Goal: Transaction & Acquisition: Purchase product/service

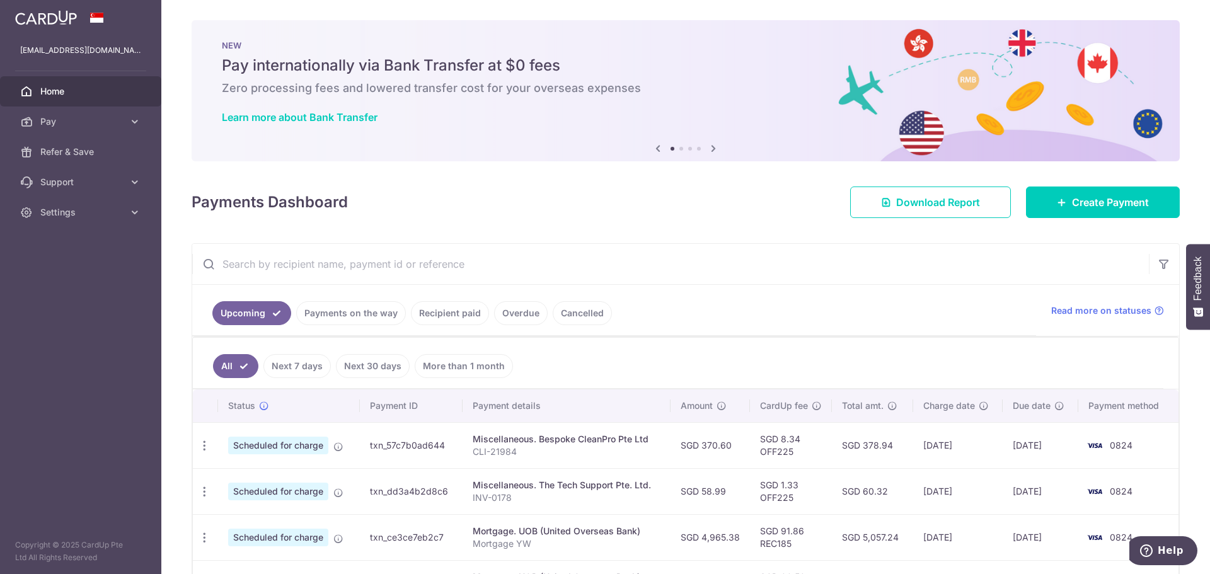
click at [355, 302] on link "Payments on the way" at bounding box center [351, 313] width 110 height 24
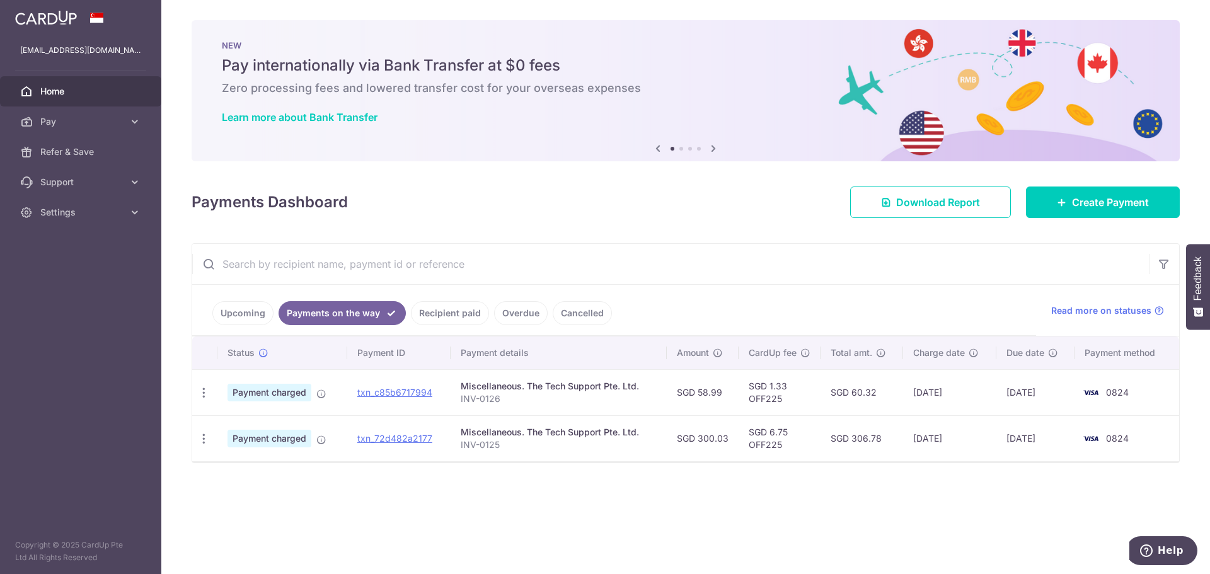
click at [456, 311] on link "Recipient paid" at bounding box center [450, 313] width 78 height 24
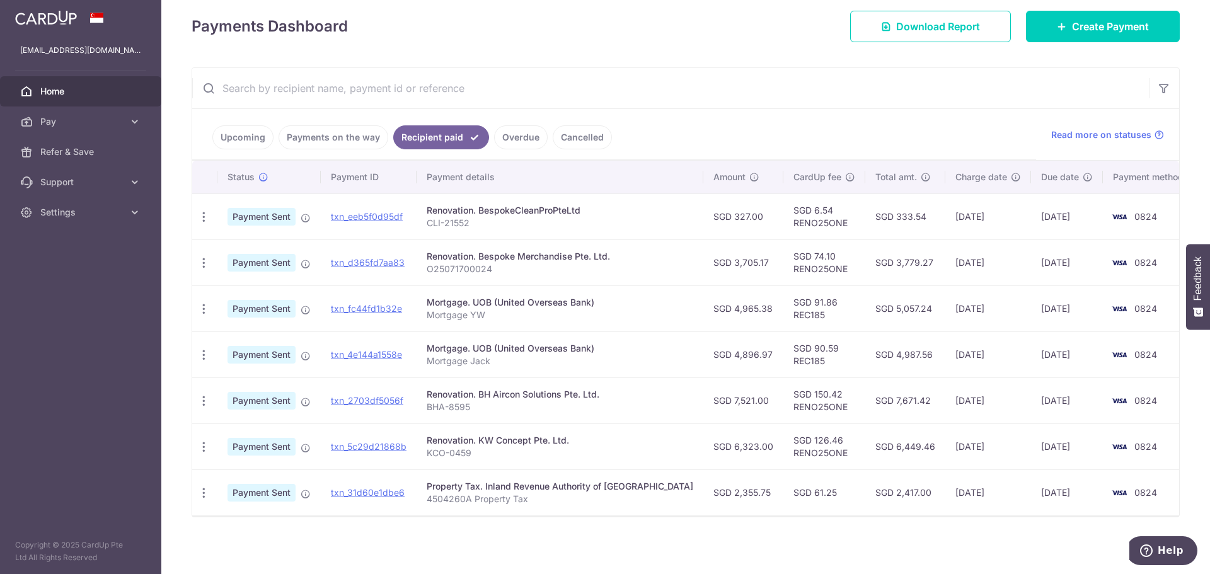
scroll to position [178, 0]
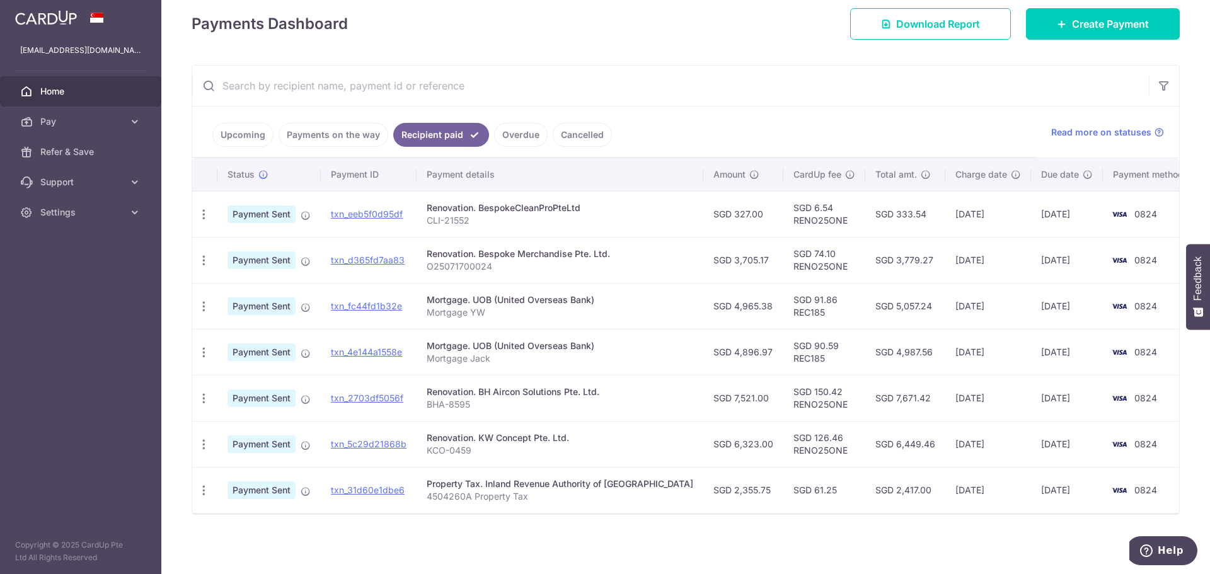
click at [522, 136] on link "Overdue" at bounding box center [521, 135] width 54 height 24
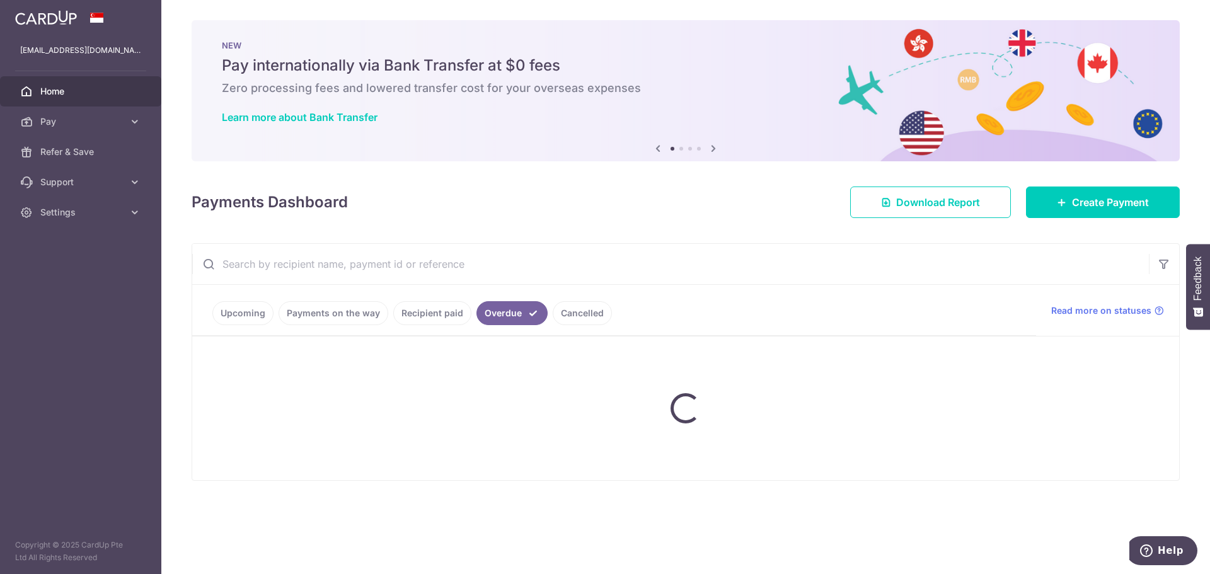
scroll to position [0, 0]
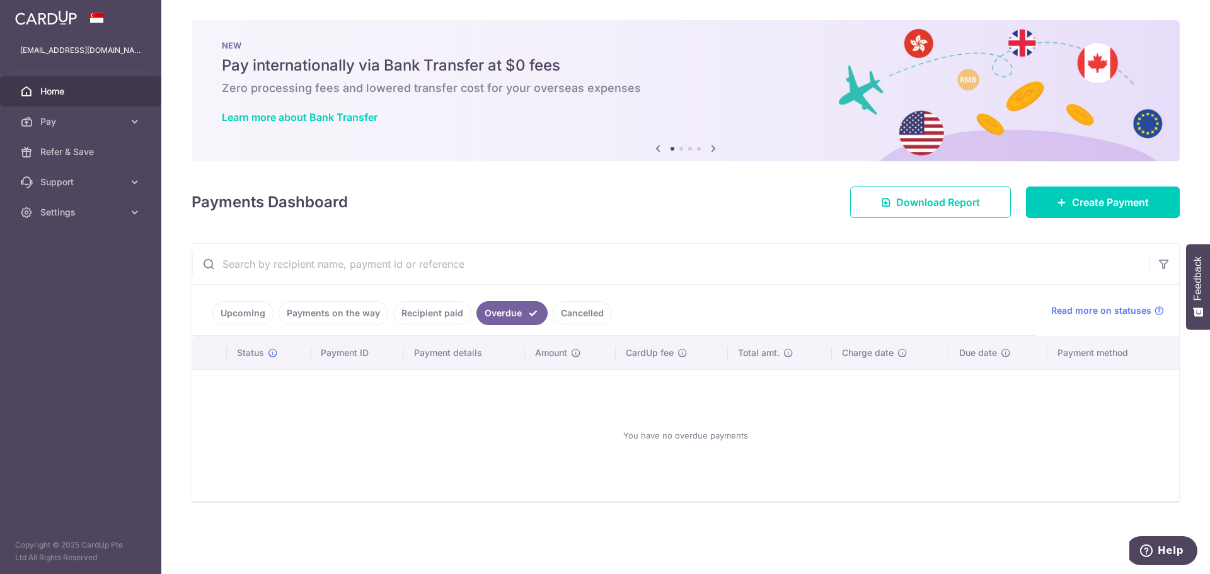
click at [349, 314] on link "Payments on the way" at bounding box center [333, 313] width 110 height 24
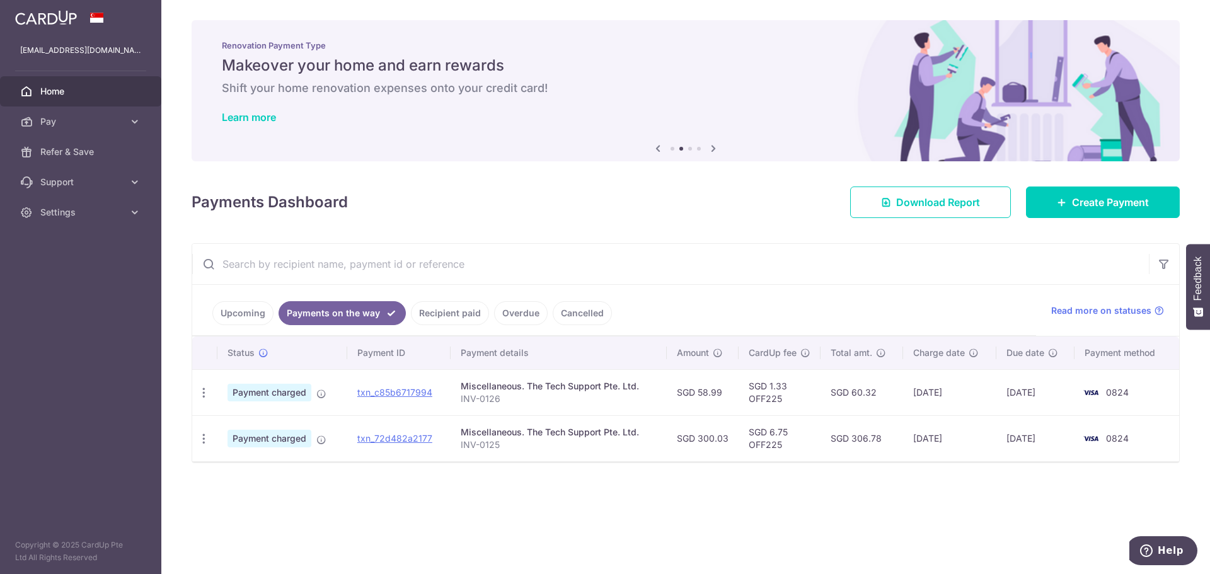
click at [524, 318] on link "Overdue" at bounding box center [521, 313] width 54 height 24
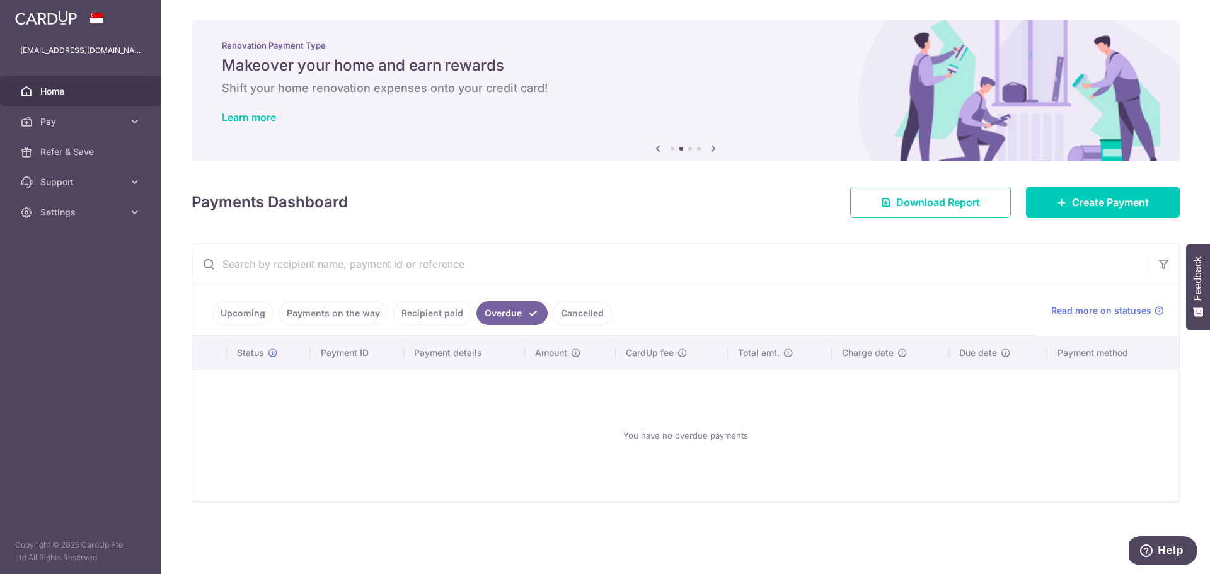
click at [452, 321] on link "Recipient paid" at bounding box center [432, 313] width 78 height 24
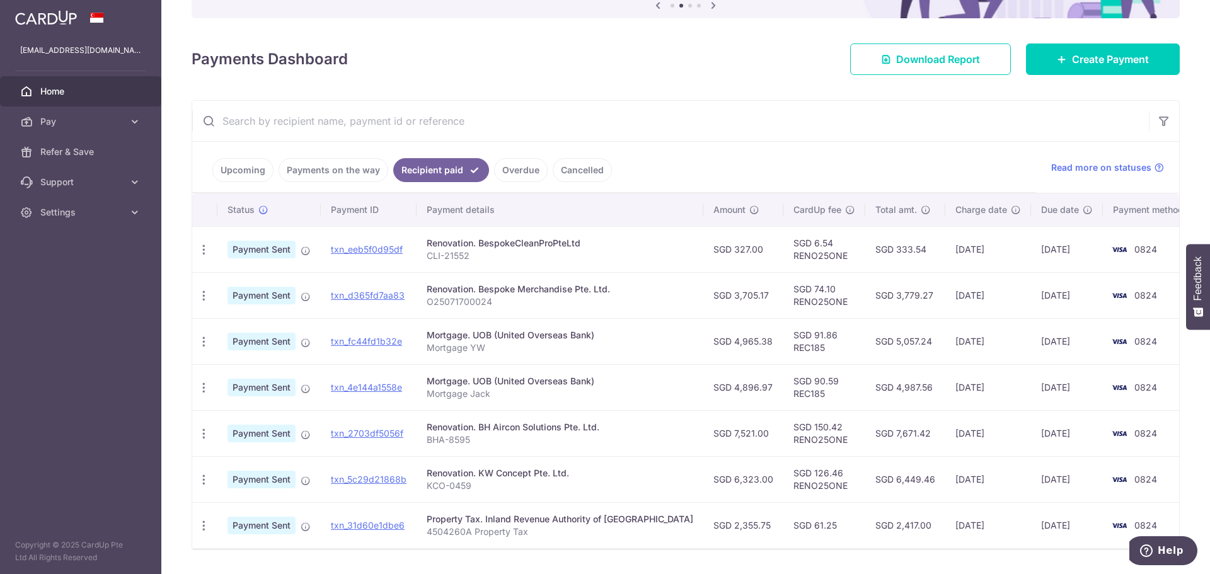
scroll to position [178, 0]
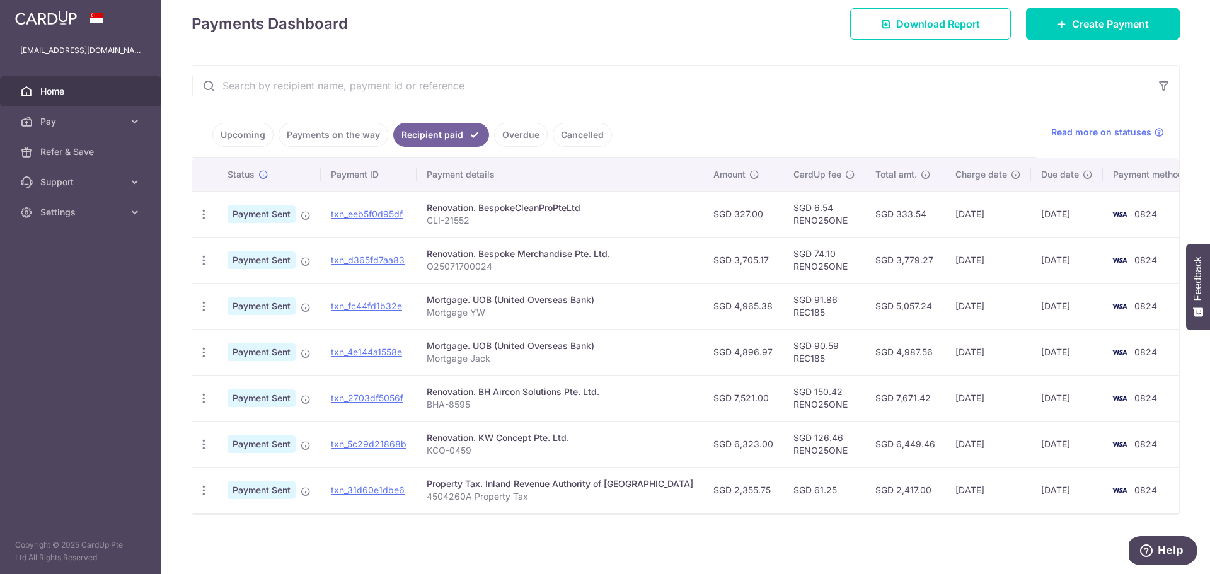
click at [336, 131] on link "Payments on the way" at bounding box center [333, 135] width 110 height 24
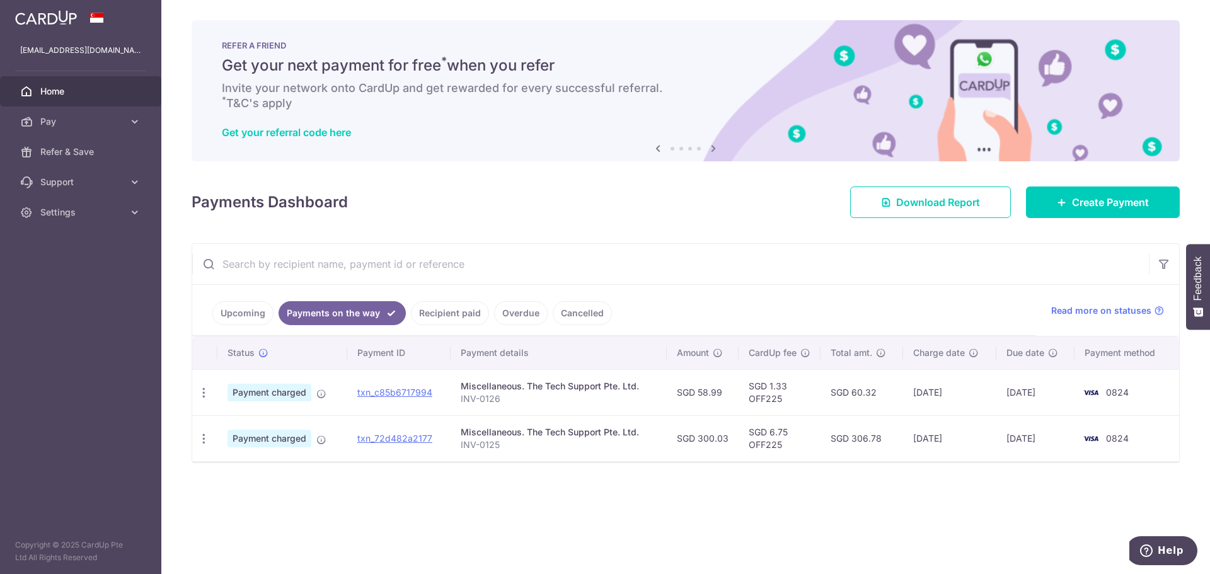
click at [234, 314] on link "Upcoming" at bounding box center [242, 313] width 61 height 24
click at [59, 89] on span "Home" at bounding box center [81, 91] width 83 height 13
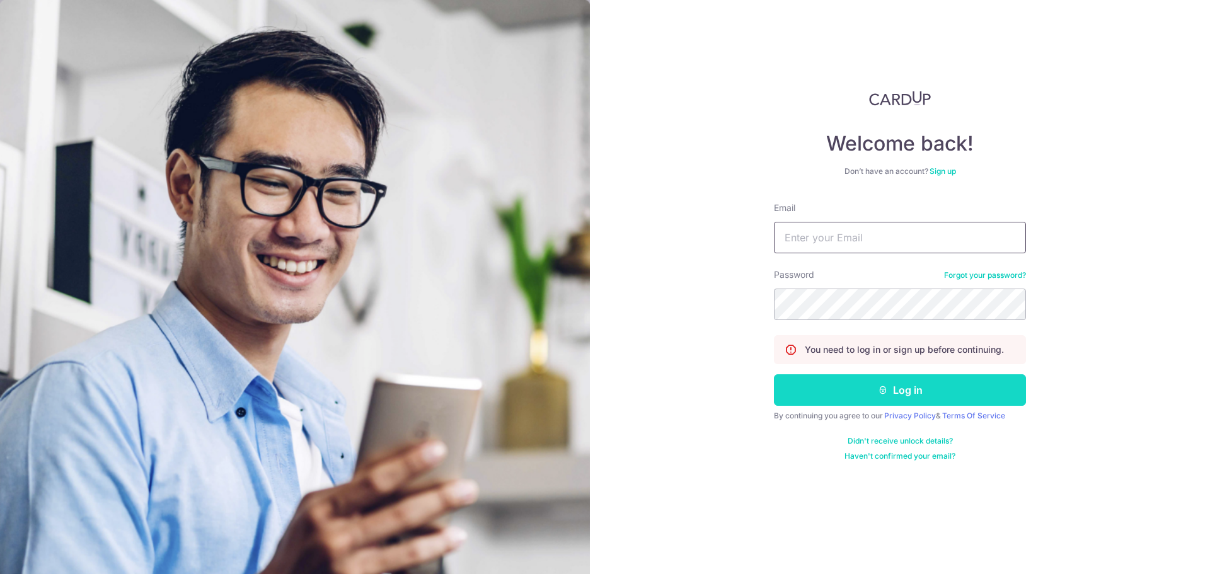
type input "[EMAIL_ADDRESS][DOMAIN_NAME]"
click at [925, 396] on button "Log in" at bounding box center [900, 390] width 252 height 32
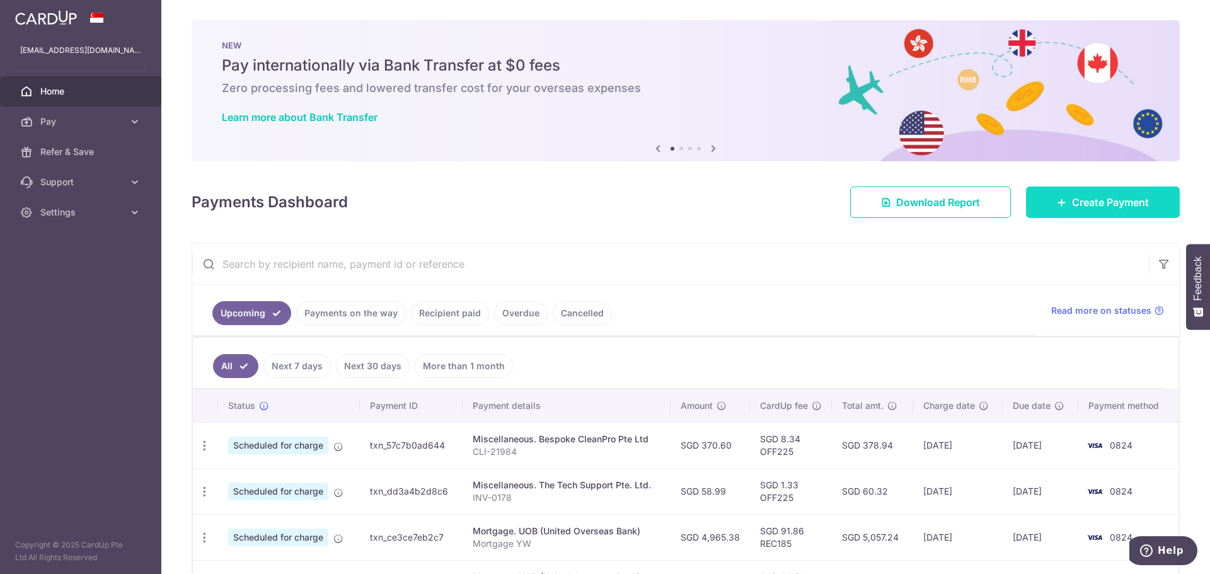
click at [1091, 210] on link "Create Payment" at bounding box center [1103, 202] width 154 height 32
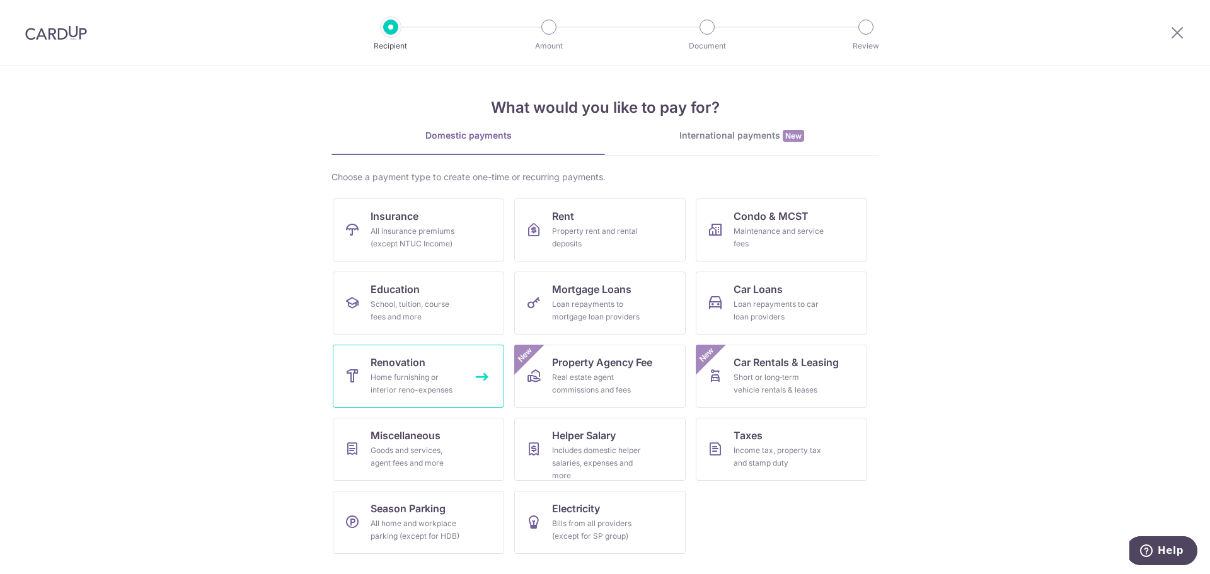
click at [434, 386] on div "Home furnishing or interior reno-expenses" at bounding box center [415, 383] width 91 height 25
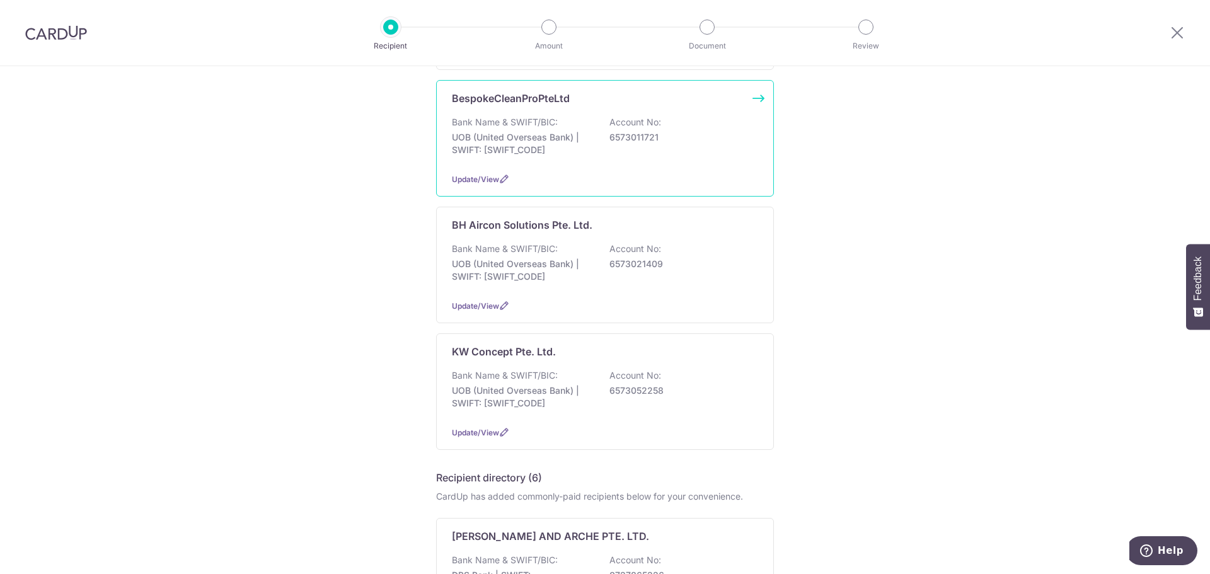
scroll to position [378, 0]
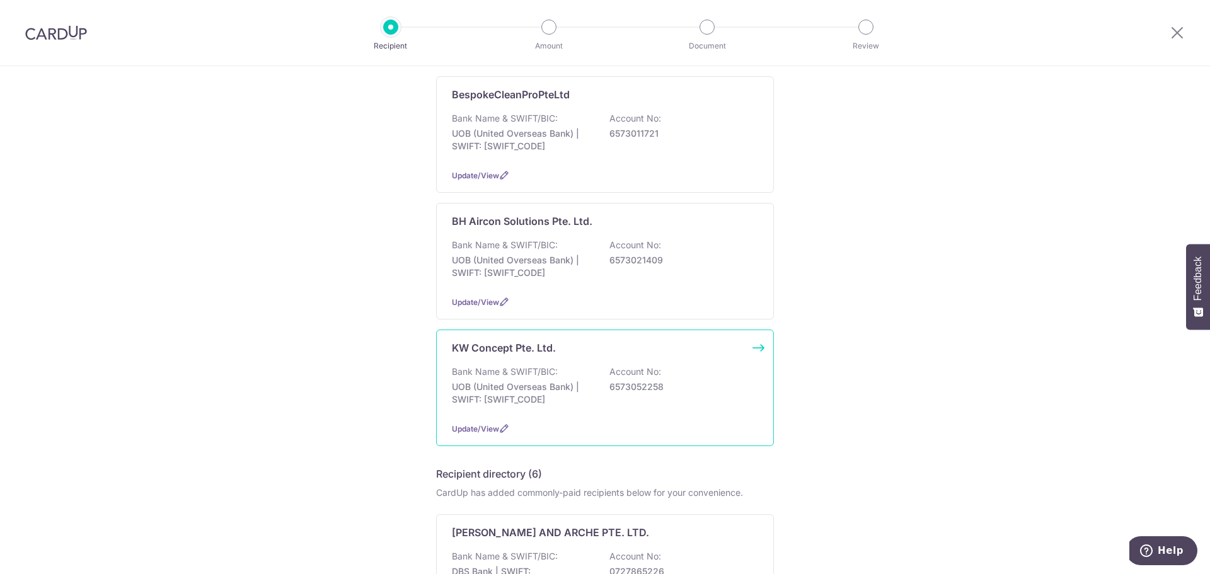
click at [572, 401] on p "UOB (United Overseas Bank) | SWIFT: UOVBSGSGXXX" at bounding box center [522, 393] width 141 height 25
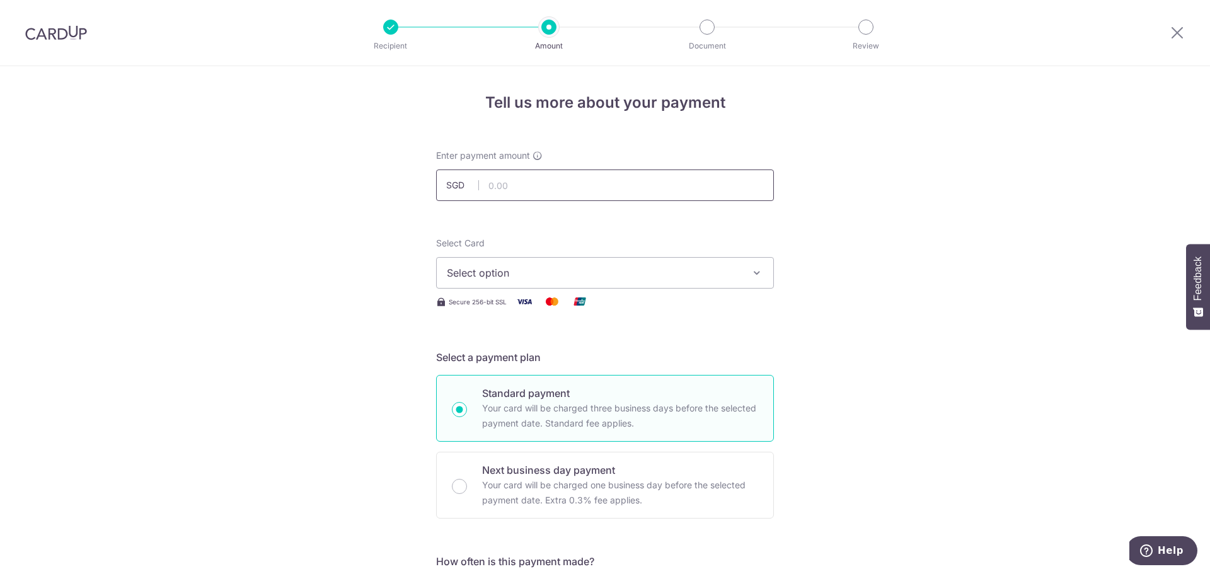
click at [579, 182] on input "text" at bounding box center [605, 185] width 338 height 32
type input "7,500.00"
click at [507, 273] on span "Select option" at bounding box center [594, 272] width 294 height 15
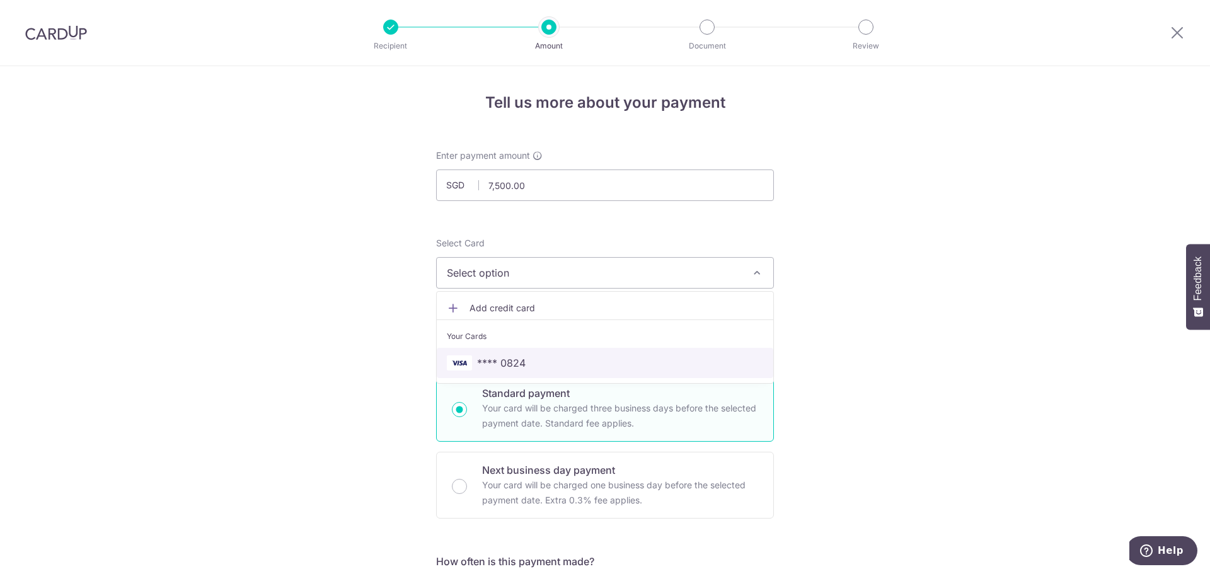
click at [510, 355] on link "**** 0824" at bounding box center [605, 363] width 336 height 30
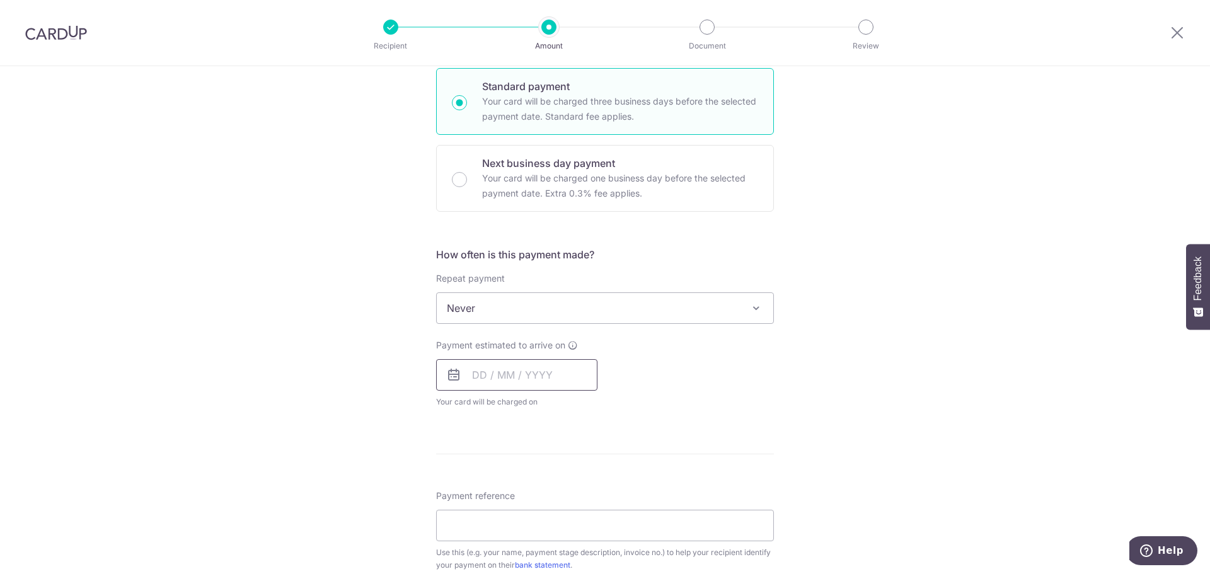
scroll to position [315, 0]
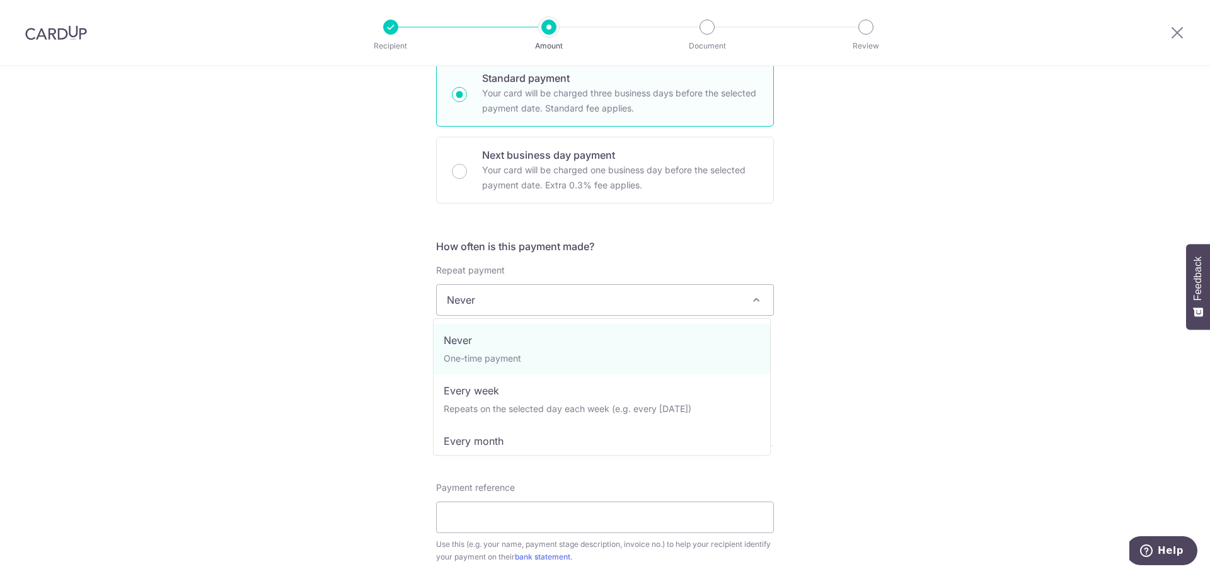
click at [544, 306] on span "Never" at bounding box center [605, 300] width 336 height 30
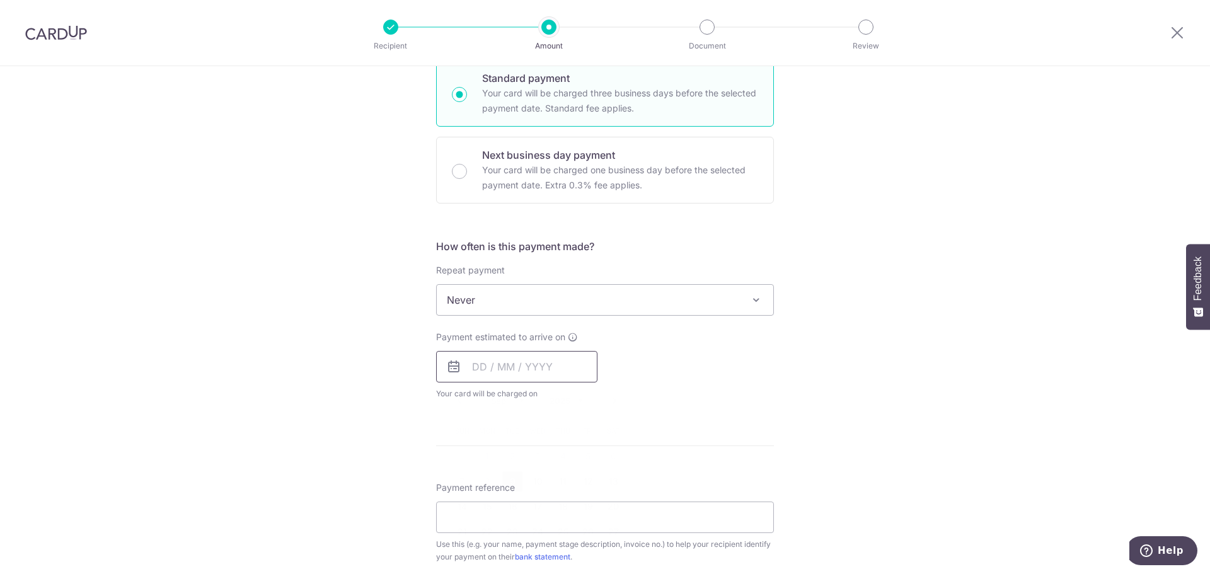
click at [523, 373] on input "text" at bounding box center [516, 367] width 161 height 32
click at [515, 484] on link "9" at bounding box center [512, 481] width 20 height 20
type input "[DATE]"
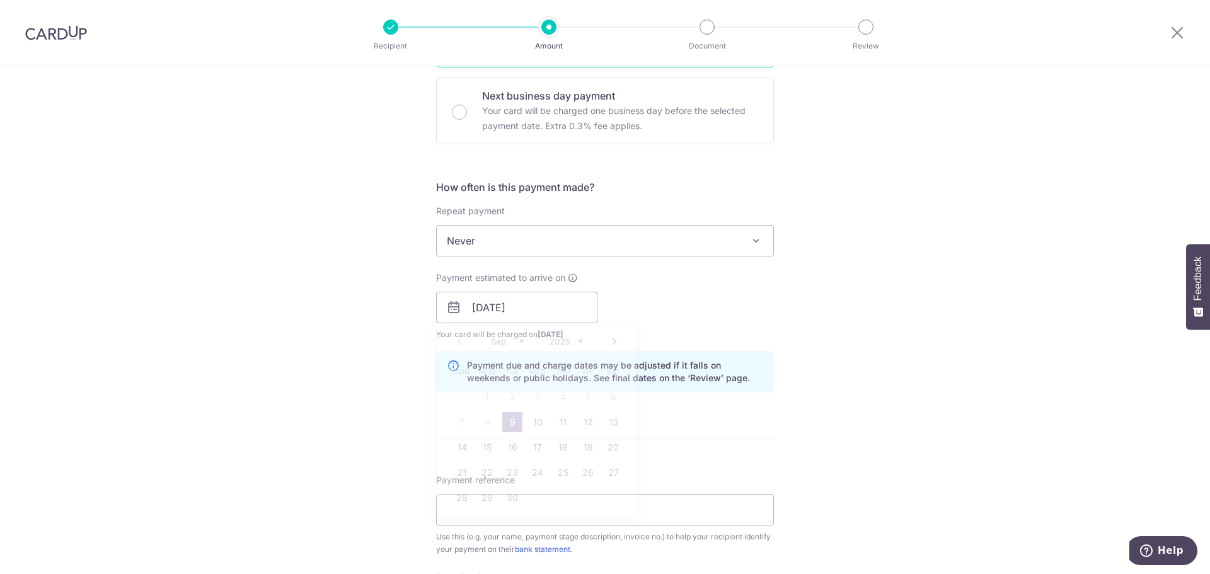
scroll to position [567, 0]
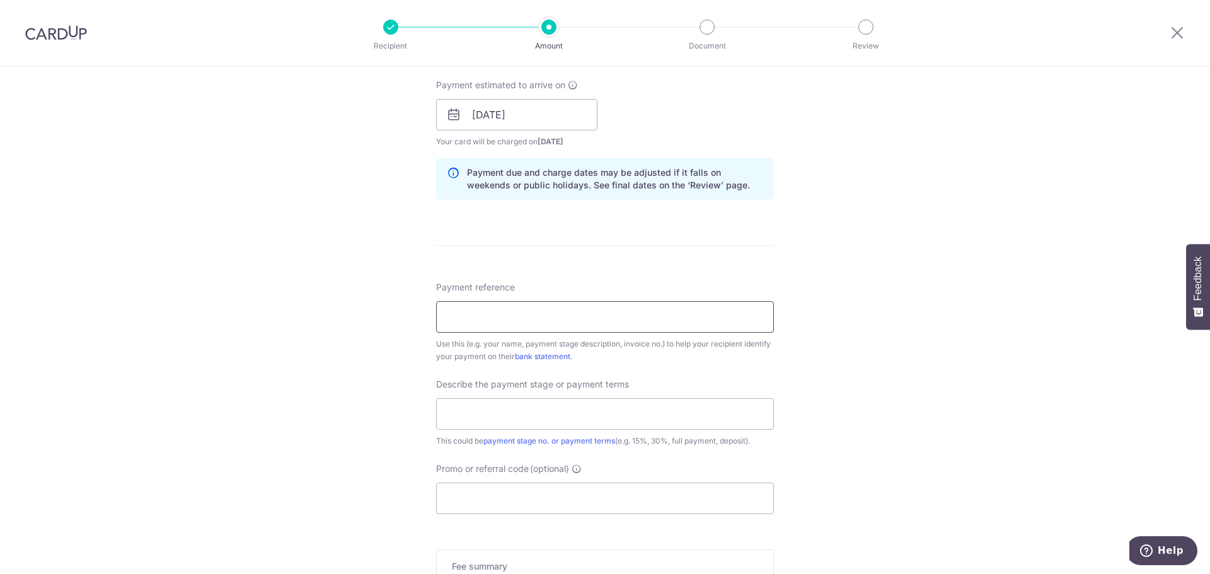
click at [561, 331] on input "Payment reference" at bounding box center [605, 317] width 338 height 32
click at [512, 488] on input "Promo or referral code (optional)" at bounding box center [605, 499] width 338 height 32
paste input "RENO25ONE"
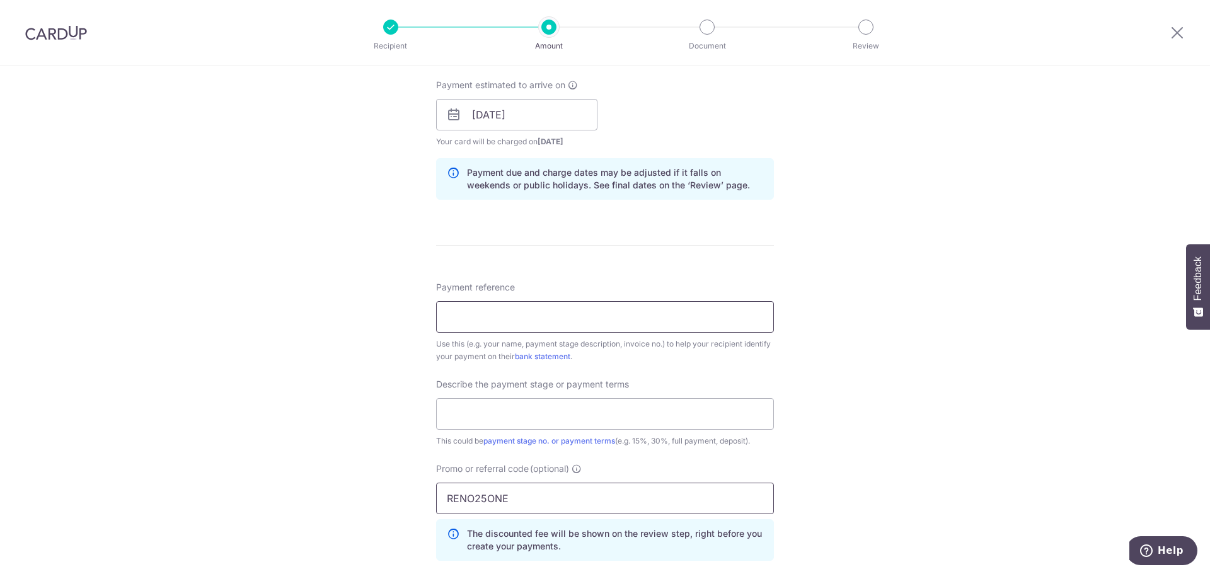
type input "RENO25ONE"
click at [583, 312] on input "Payment reference" at bounding box center [605, 317] width 338 height 32
click at [554, 329] on input "Payment reference" at bounding box center [605, 317] width 338 height 32
paste input "KCO-0504"
type input "KCO-0504"
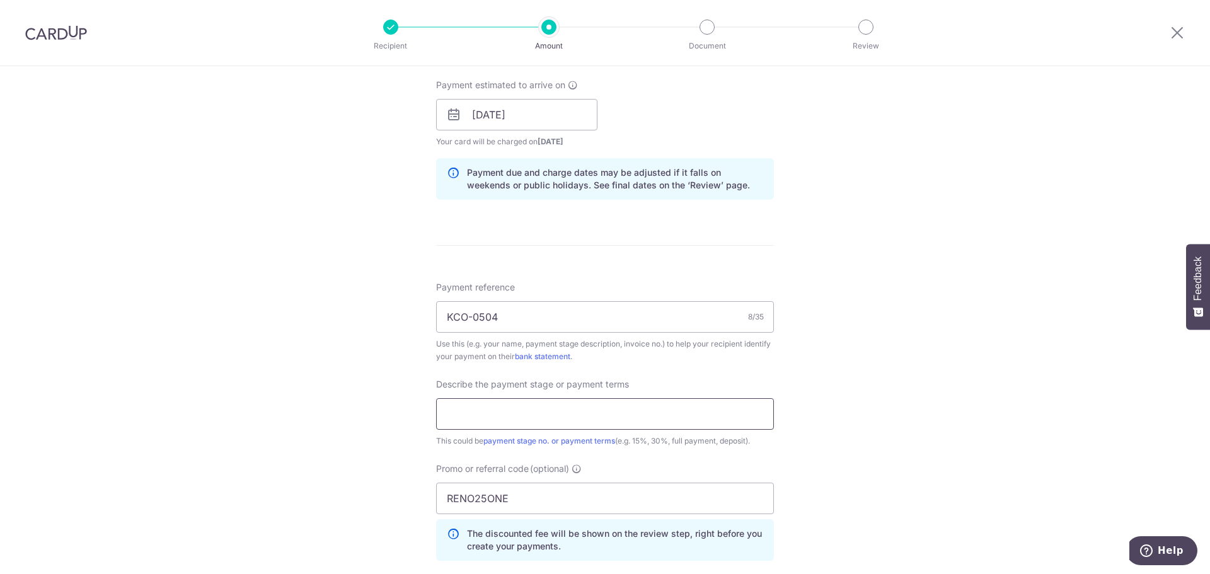
drag, startPoint x: 492, startPoint y: 421, endPoint x: 500, endPoint y: 421, distance: 7.6
click at [496, 421] on input "text" at bounding box center [605, 414] width 338 height 32
click at [575, 411] on input "Deposit for Reno at Centris 12-29" at bounding box center [605, 414] width 338 height 32
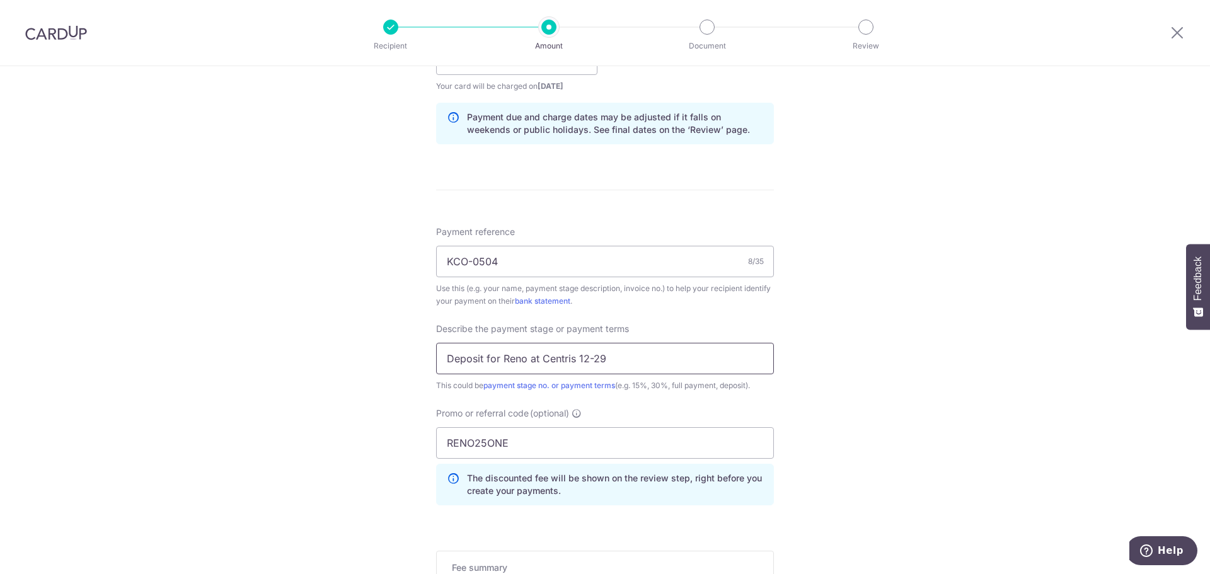
scroll to position [825, 0]
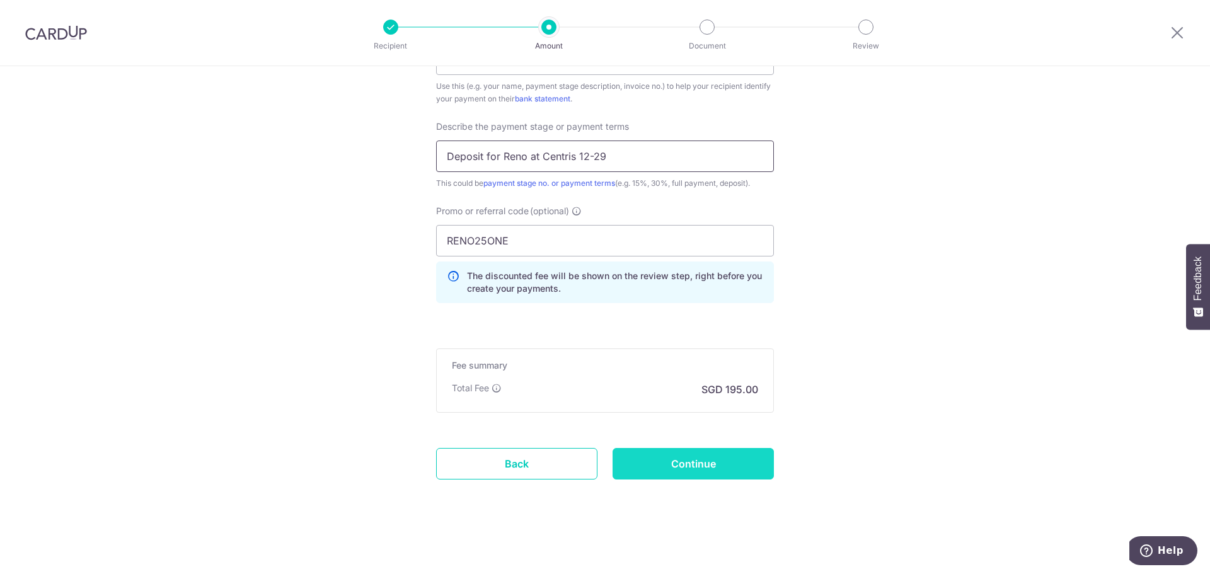
type input "Deposit for Reno at Centris 12-29"
click at [729, 462] on input "Continue" at bounding box center [692, 464] width 161 height 32
type input "Create Schedule"
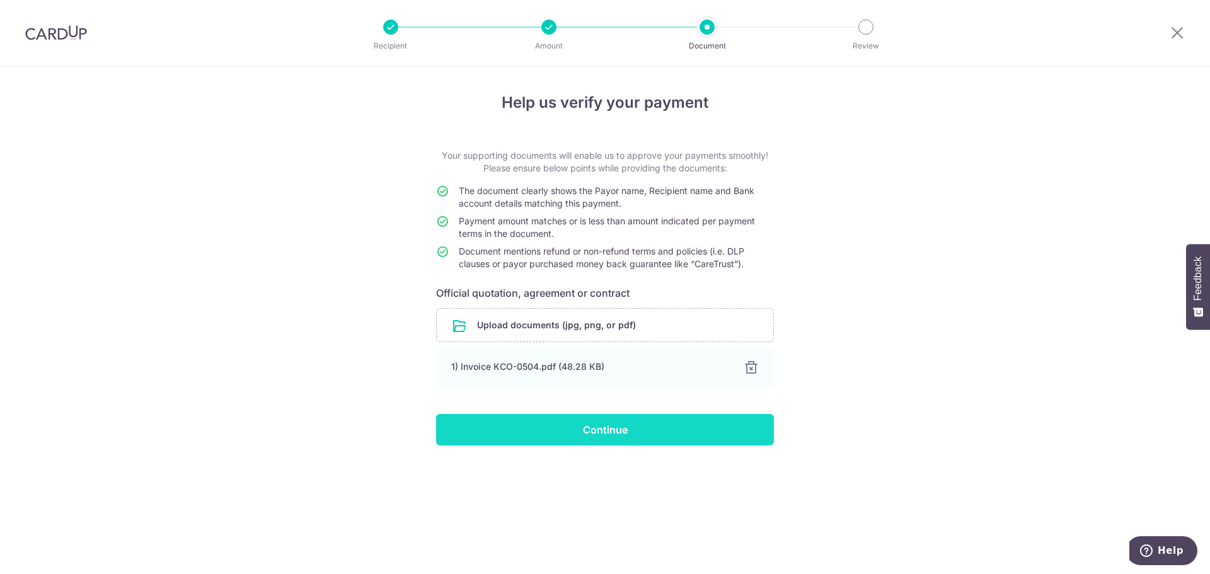
click at [628, 435] on input "Continue" at bounding box center [605, 430] width 338 height 32
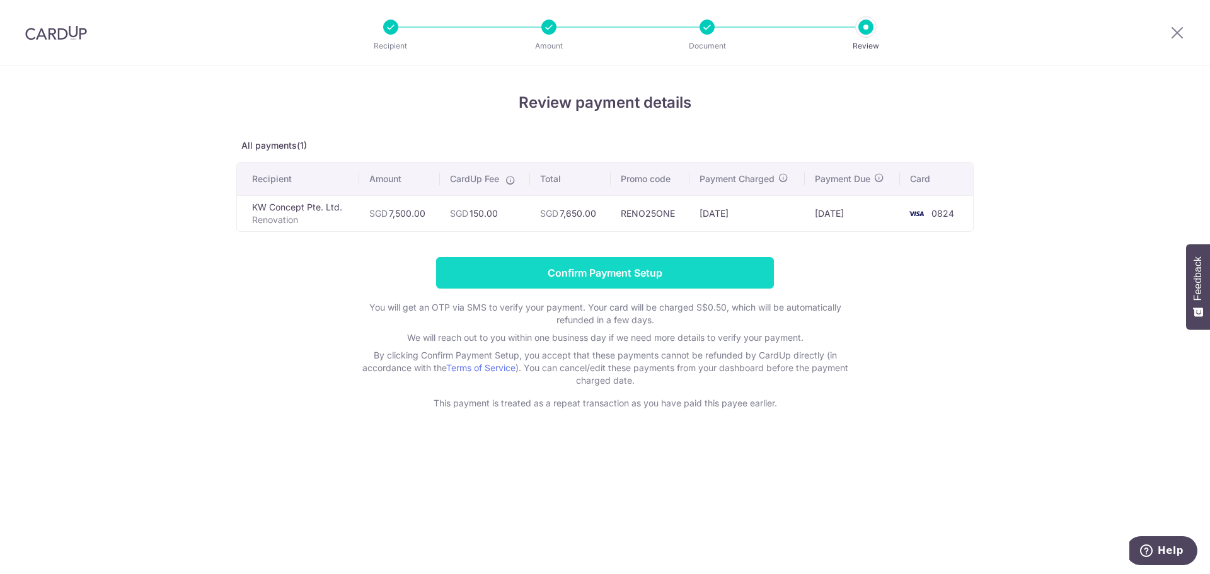
click at [682, 270] on input "Confirm Payment Setup" at bounding box center [605, 273] width 338 height 32
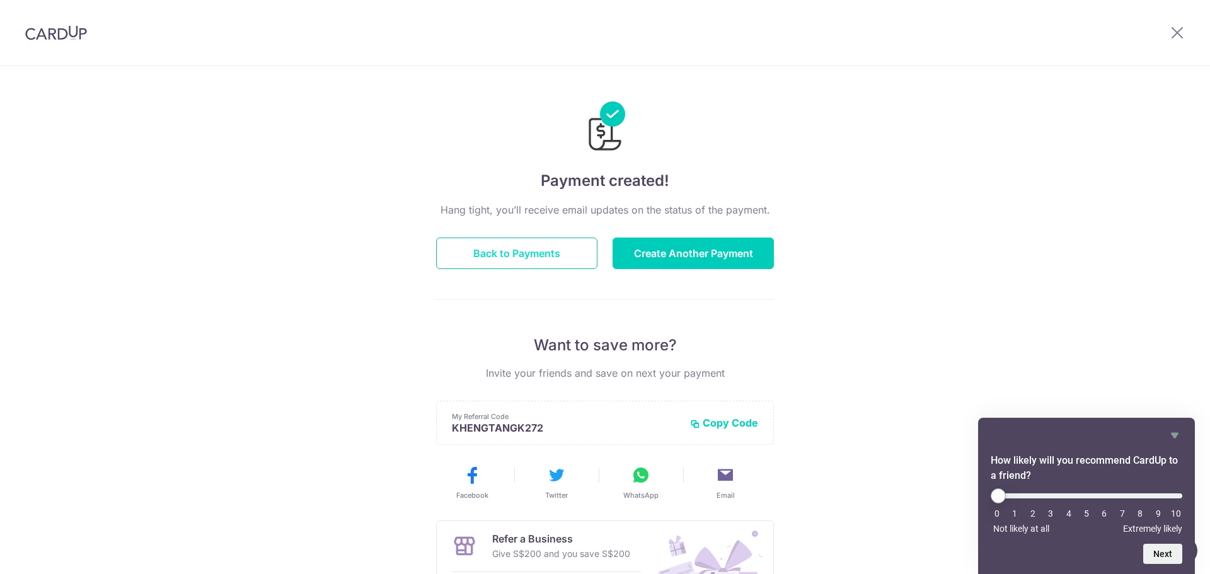
click at [541, 241] on button "Back to Payments" at bounding box center [516, 254] width 161 height 32
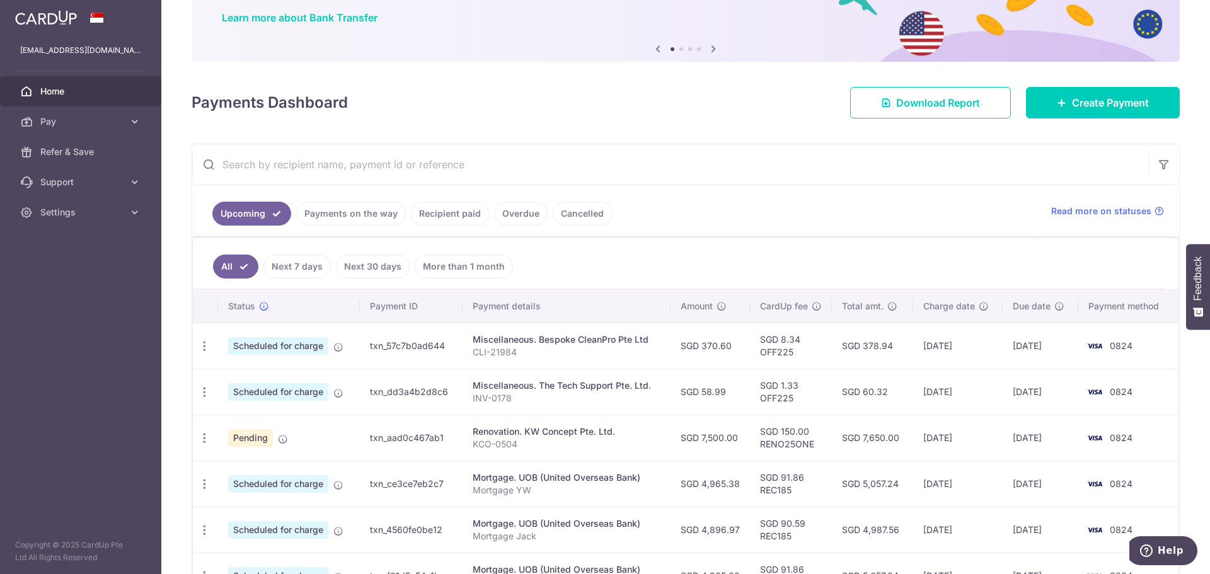
scroll to position [126, 0]
